Goal: Task Accomplishment & Management: Manage account settings

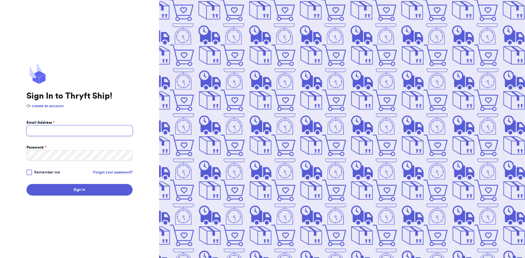
click at [64, 133] on input "Email Address *" at bounding box center [80, 130] width 106 height 10
type input "[EMAIL_ADDRESS][DOMAIN_NAME]"
click at [27, 184] on button "Sign In" at bounding box center [80, 190] width 106 height 12
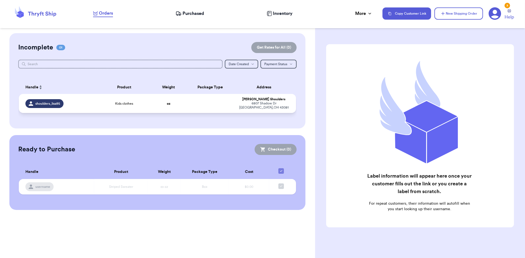
click at [277, 103] on div "[STREET_ADDRESS][PERSON_NAME]" at bounding box center [263, 105] width 51 height 8
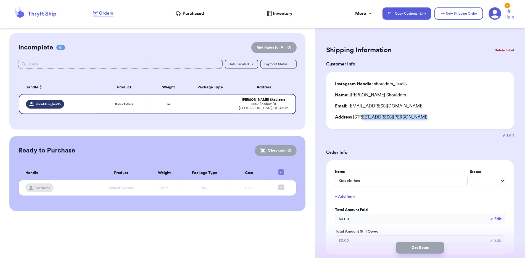
drag, startPoint x: 410, startPoint y: 118, endPoint x: 362, endPoint y: 116, distance: 48.1
click at [362, 116] on div "Address [STREET_ADDRESS]" at bounding box center [420, 117] width 170 height 7
click at [374, 126] on div "Instagram Handle: shoulders_lisa95 Name: [PERSON_NAME] Email: [EMAIL_ADDRESS][D…" at bounding box center [420, 100] width 188 height 57
drag, startPoint x: 385, startPoint y: 116, endPoint x: 354, endPoint y: 122, distance: 32.3
click at [354, 122] on div "Instagram Handle: shoulders_lisa95 Name: [PERSON_NAME] Email: [EMAIL_ADDRESS][D…" at bounding box center [420, 100] width 188 height 57
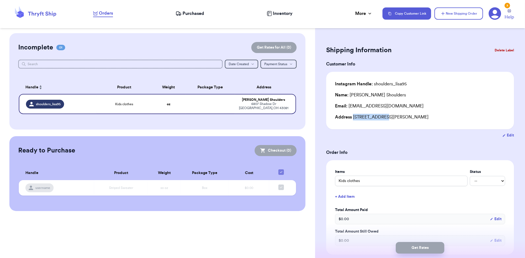
copy div "6807 Shadow Dr"
click at [497, 49] on button "Delete Label" at bounding box center [505, 50] width 24 height 12
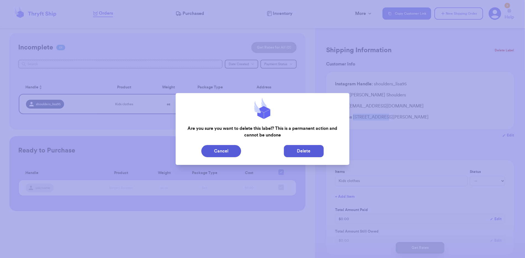
click at [295, 154] on button "Delete" at bounding box center [304, 151] width 40 height 12
